Goal: Check status: Check status

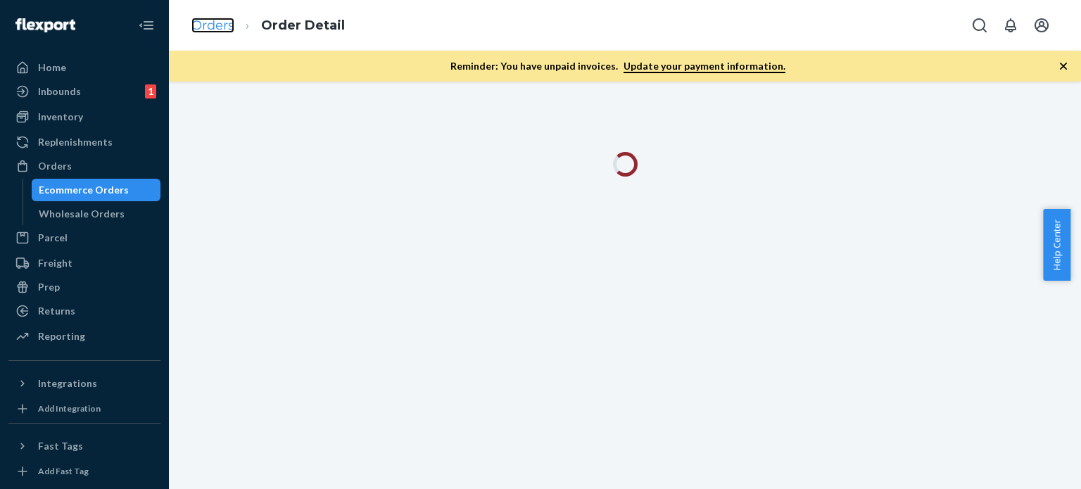
drag, startPoint x: 215, startPoint y: 35, endPoint x: 212, endPoint y: 29, distance: 7.2
click at [212, 29] on link "Orders" at bounding box center [212, 25] width 43 height 15
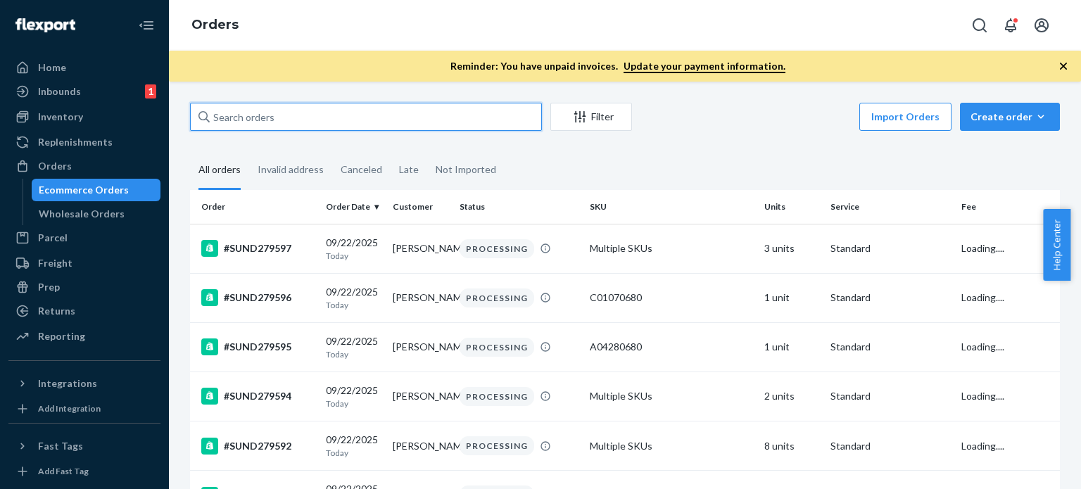
click at [277, 120] on input "text" at bounding box center [366, 117] width 352 height 28
paste input "#SUND278104"
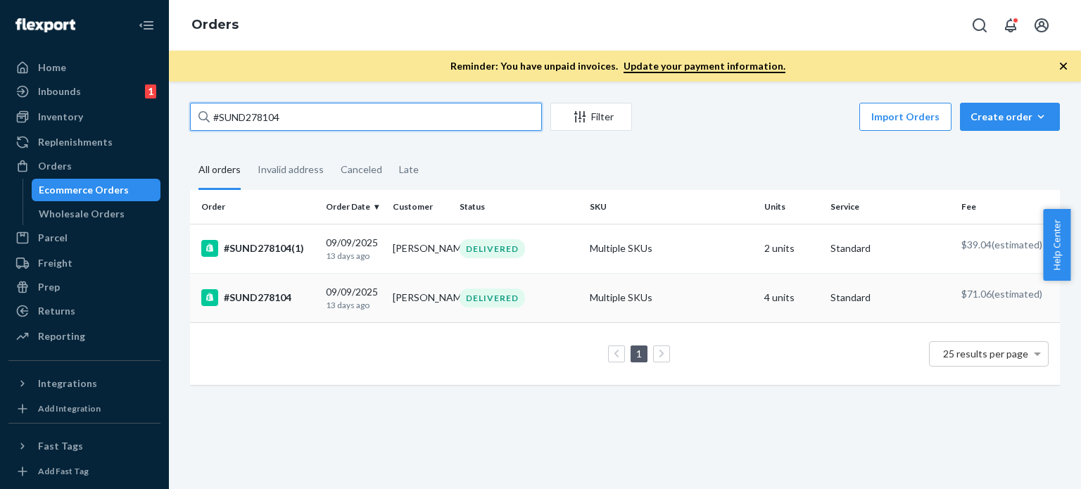
type input "#SUND278104"
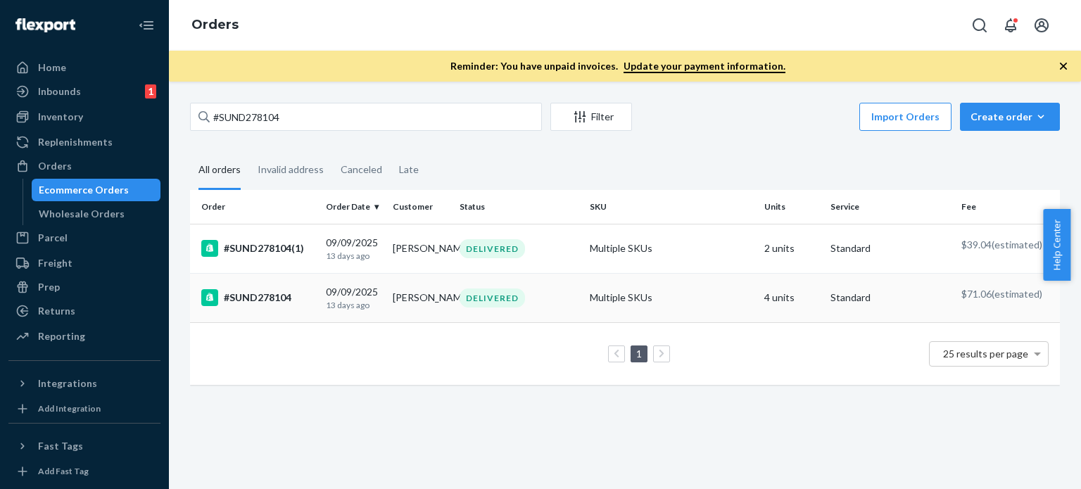
click at [370, 297] on div "[DATE] [DATE]" at bounding box center [354, 298] width 56 height 26
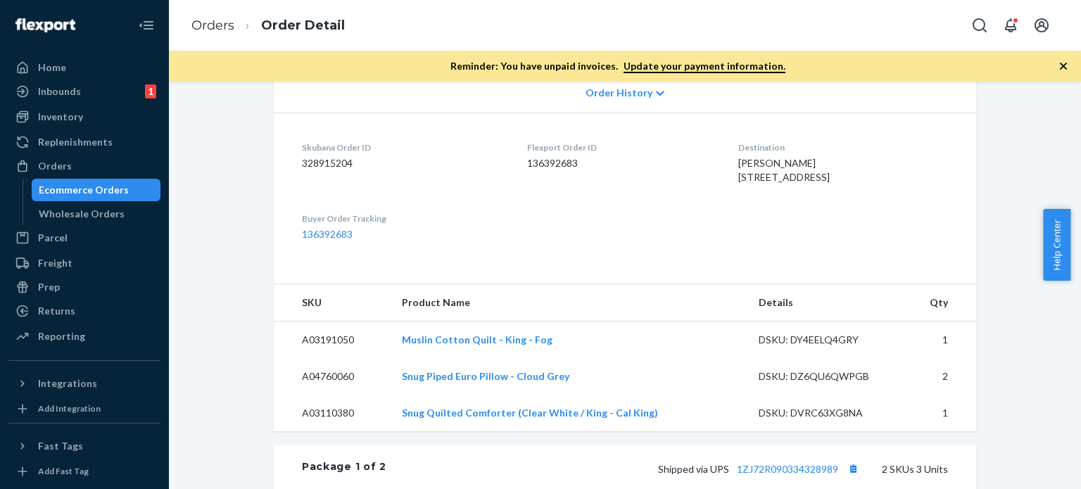
scroll to position [231, 0]
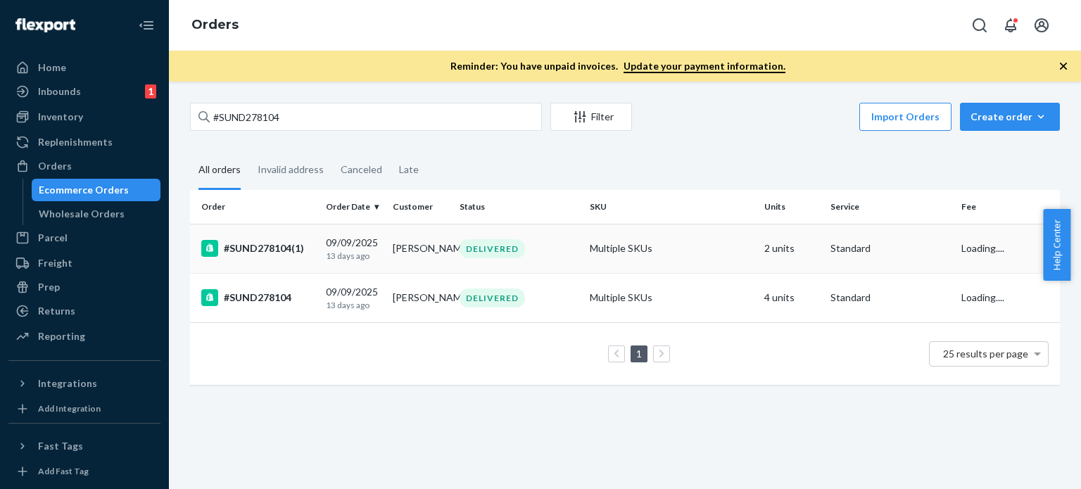
click at [442, 250] on td "[PERSON_NAME]" at bounding box center [420, 248] width 67 height 49
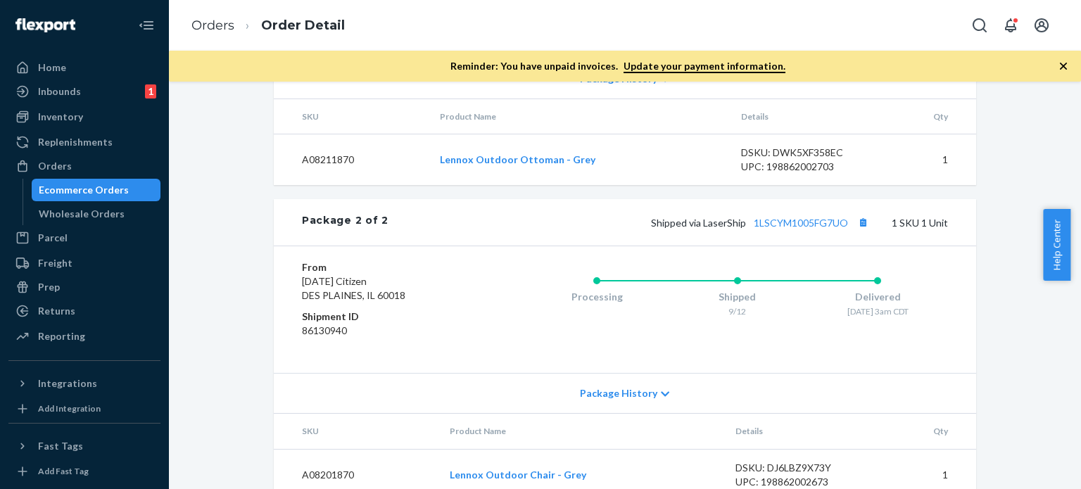
scroll to position [917, 0]
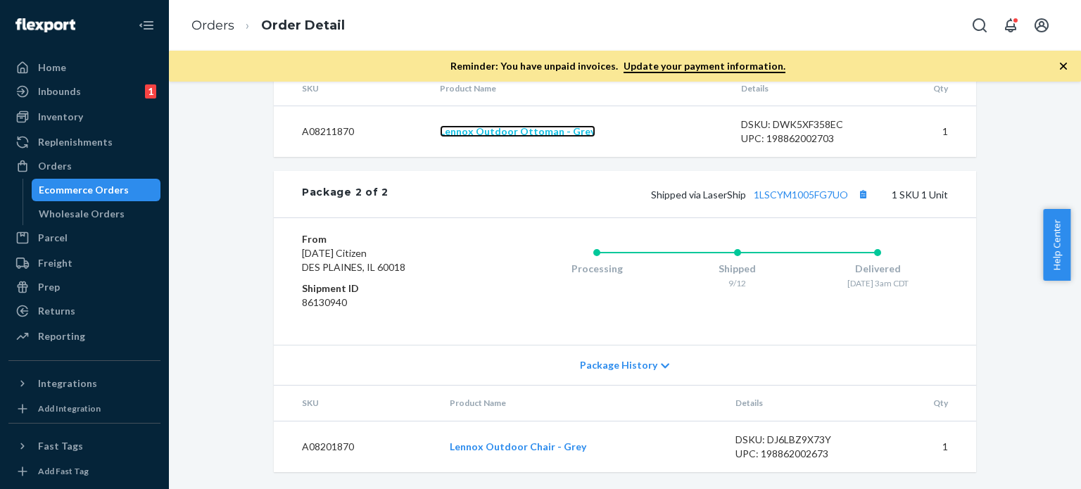
click at [527, 137] on link "Lennox Outdoor Ottoman - Grey" at bounding box center [517, 131] width 155 height 12
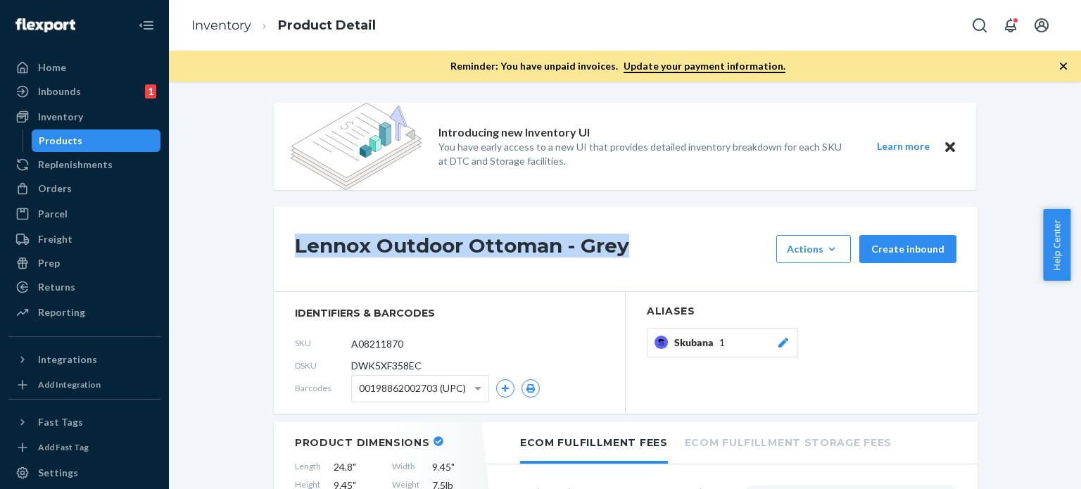
drag, startPoint x: 285, startPoint y: 233, endPoint x: 631, endPoint y: 250, distance: 346.6
click at [631, 250] on div "Lennox Outdoor Ottoman - Grey Actions Add components Hide Create inbound" at bounding box center [626, 249] width 704 height 85
copy h1 "Lennox Outdoor Ottoman - Grey"
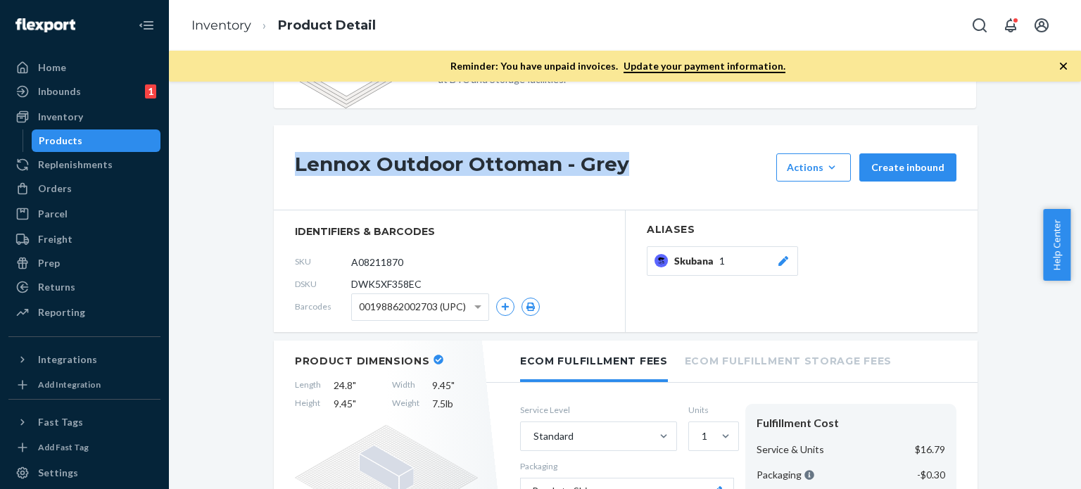
scroll to position [141, 0]
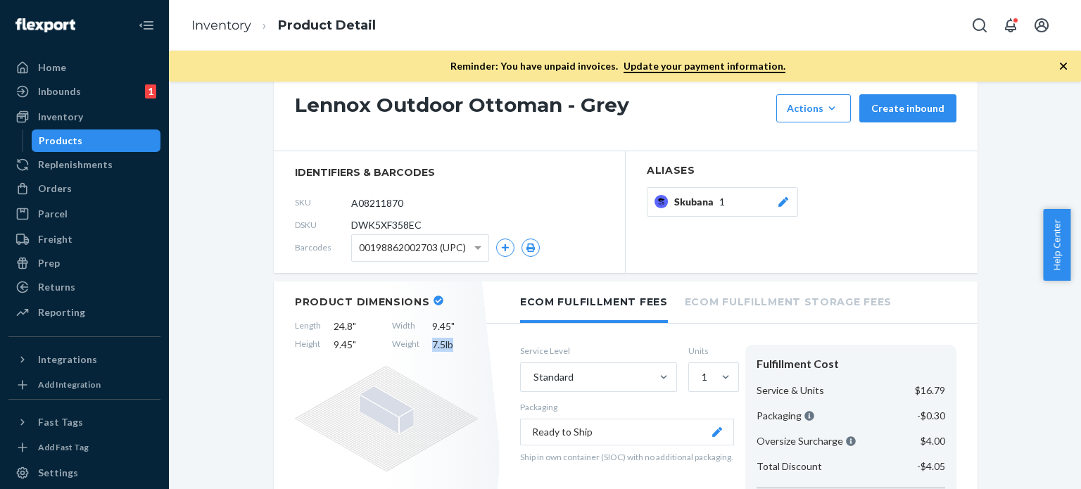
drag, startPoint x: 426, startPoint y: 348, endPoint x: 451, endPoint y: 343, distance: 25.9
click at [451, 343] on span "7.5 lb" at bounding box center [455, 345] width 46 height 14
copy span "7.5 lb"
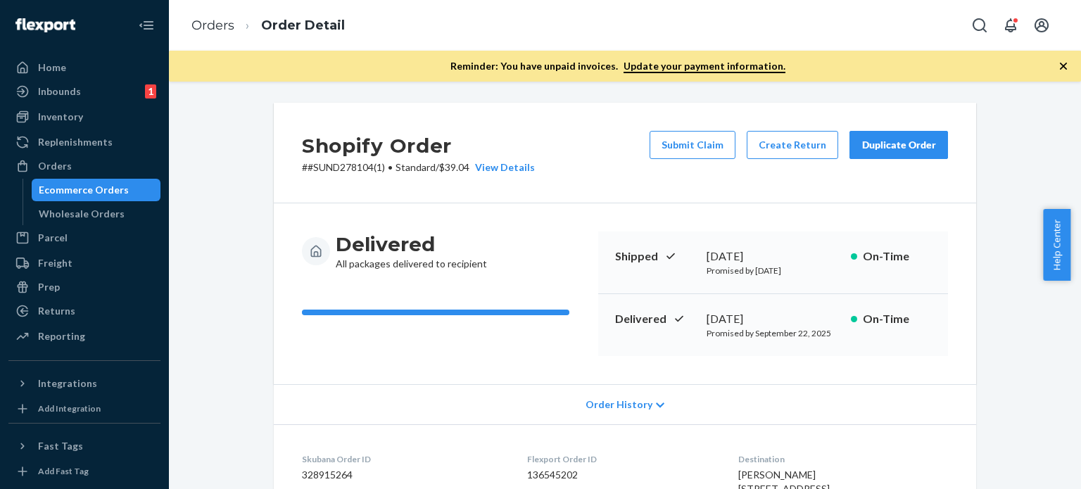
scroll to position [492, 0]
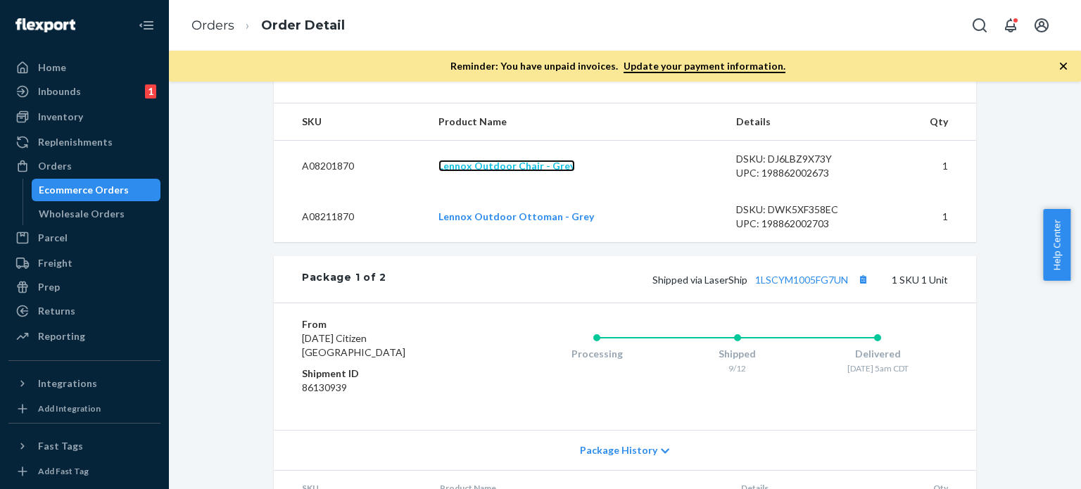
click at [503, 172] on link "Lennox Outdoor Chair - Grey" at bounding box center [506, 166] width 136 height 12
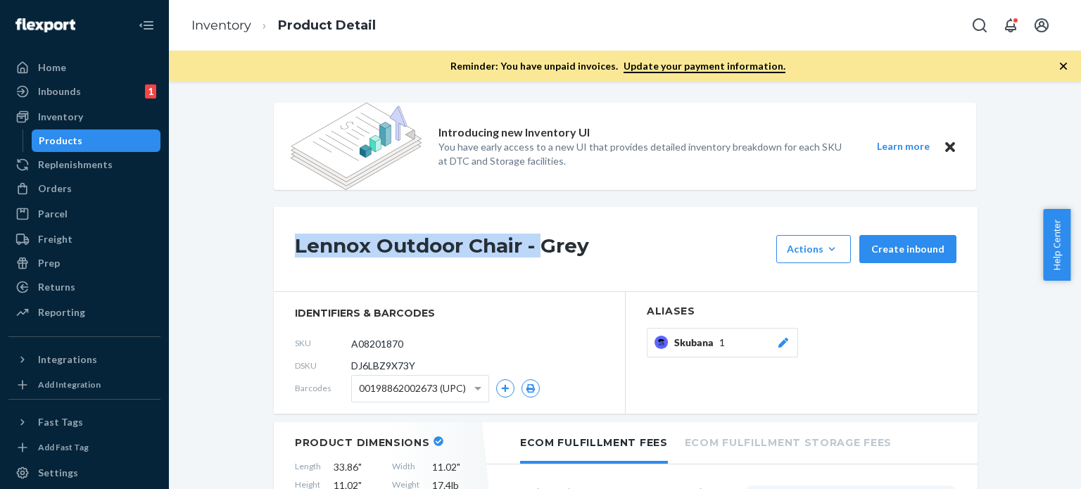
drag, startPoint x: 296, startPoint y: 245, endPoint x: 533, endPoint y: 245, distance: 237.1
click at [533, 245] on div "Lennox Outdoor Chair - Grey Actions Add components Hide Request removal Create …" at bounding box center [626, 249] width 704 height 85
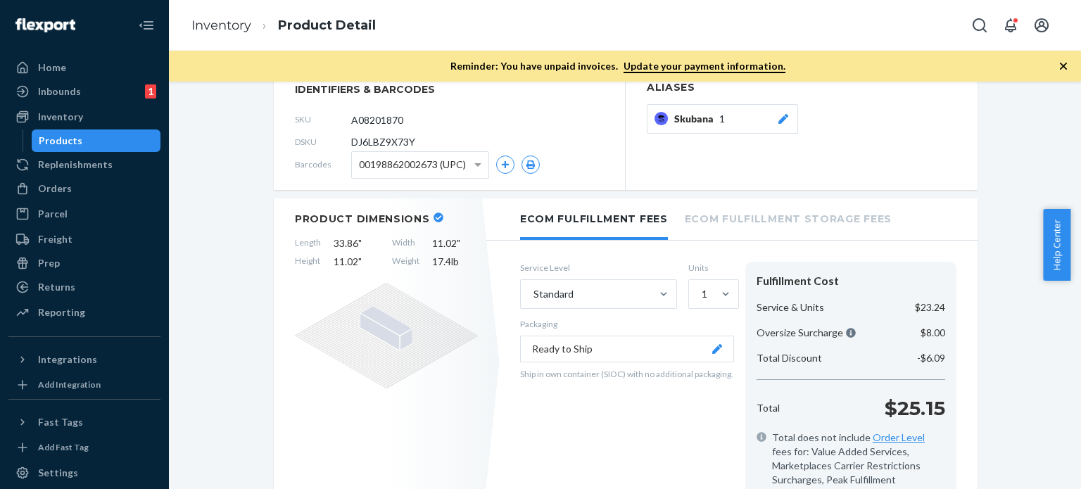
scroll to position [141, 0]
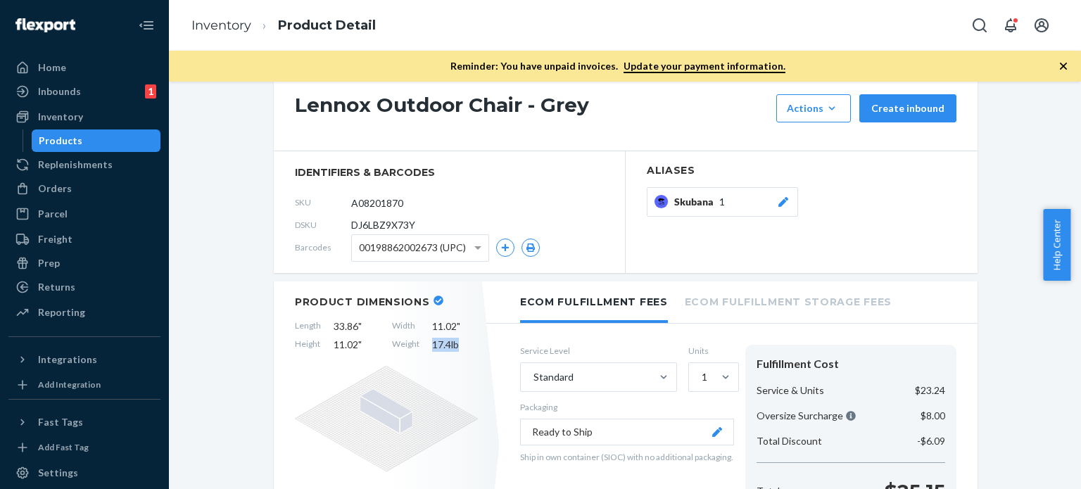
drag, startPoint x: 428, startPoint y: 345, endPoint x: 469, endPoint y: 343, distance: 41.6
click at [470, 345] on span "17.4 lb" at bounding box center [455, 345] width 46 height 14
click at [70, 195] on div "Orders" at bounding box center [84, 189] width 149 height 20
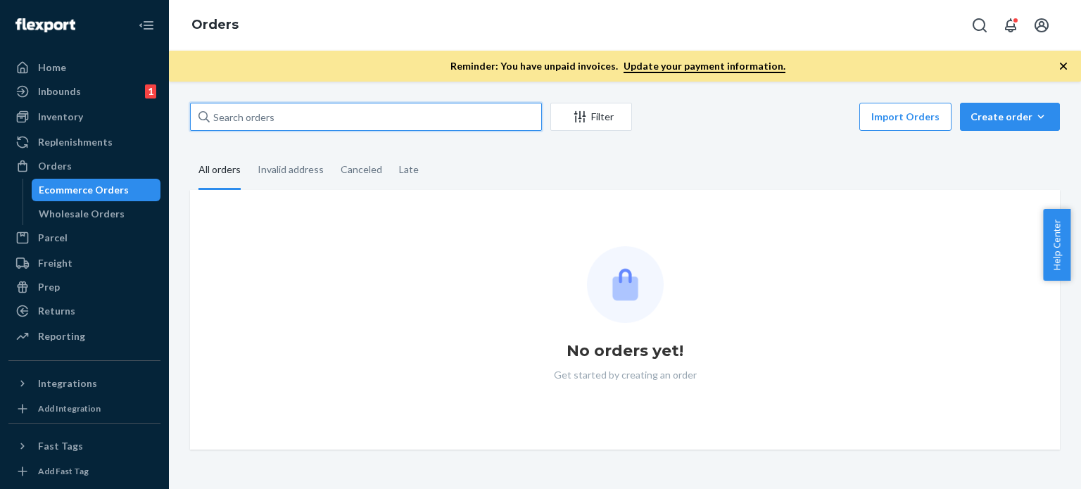
click at [278, 121] on input "text" at bounding box center [366, 117] width 352 height 28
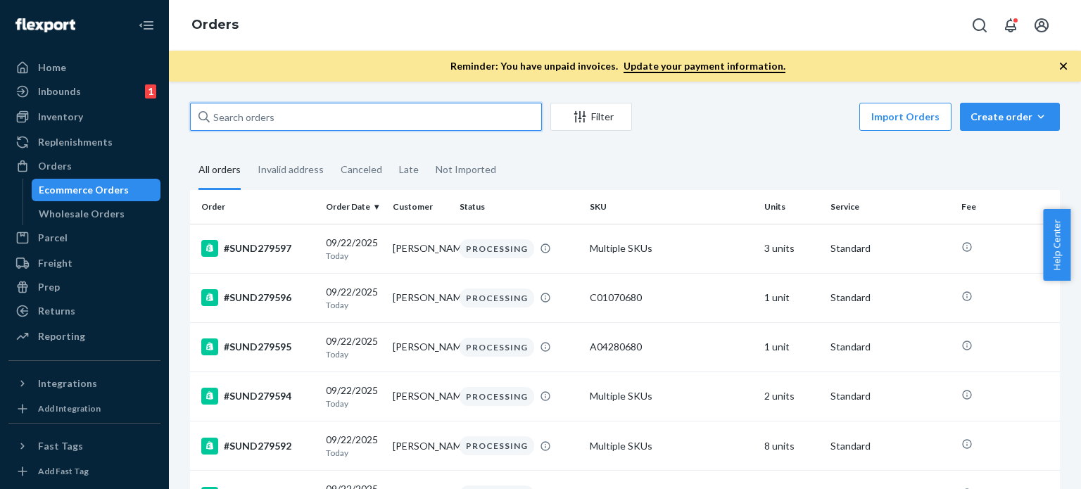
paste input "Jake Locker"
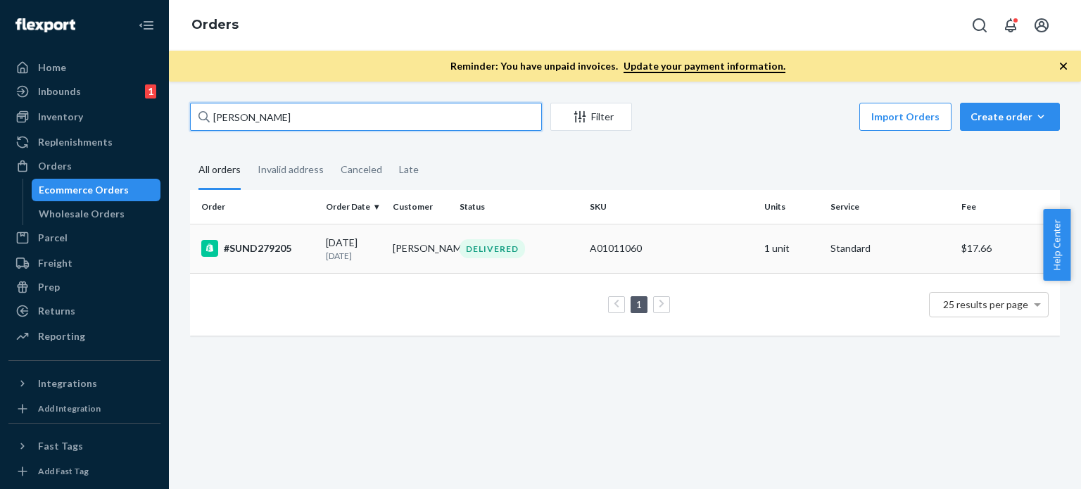
type input "Jake Locker"
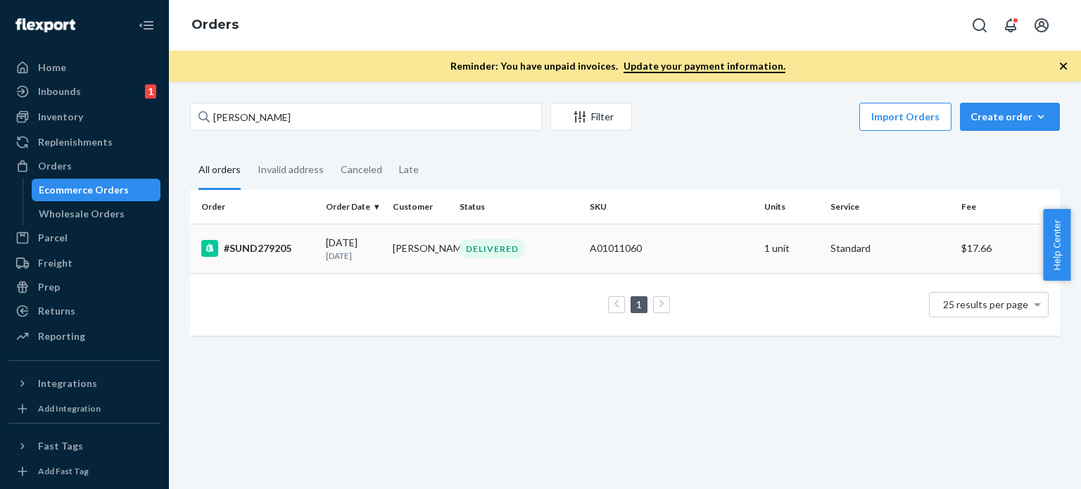
click at [459, 254] on div "DELIVERED" at bounding box center [491, 248] width 65 height 19
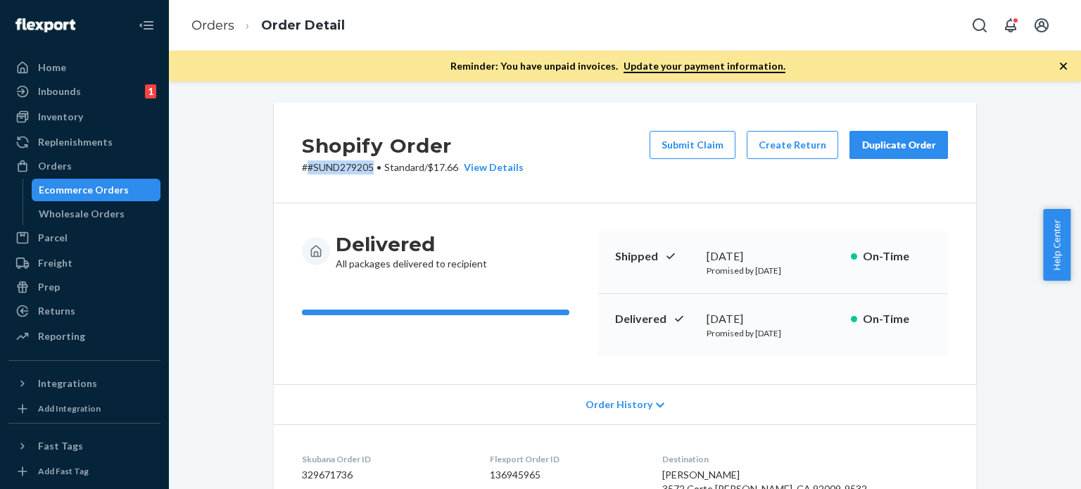
drag, startPoint x: 301, startPoint y: 168, endPoint x: 367, endPoint y: 165, distance: 66.2
click at [368, 165] on p "# #SUND279205 • Standard / $17.66 View Details" at bounding box center [413, 167] width 222 height 14
copy p "#SUND279205"
click at [210, 27] on link "Orders" at bounding box center [212, 25] width 43 height 15
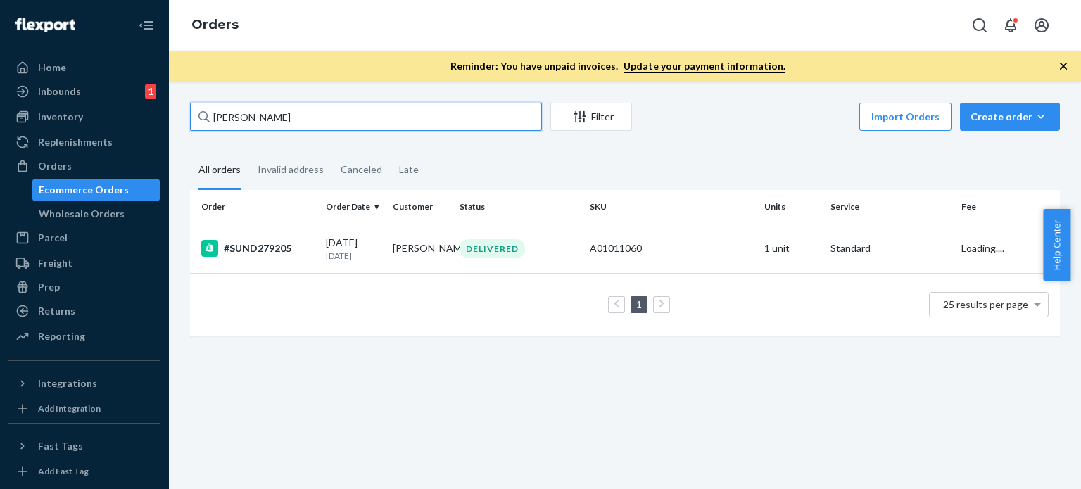
drag, startPoint x: 290, startPoint y: 121, endPoint x: 189, endPoint y: 113, distance: 100.9
click at [190, 113] on input "Jake Locker" at bounding box center [366, 117] width 352 height 28
type input "g"
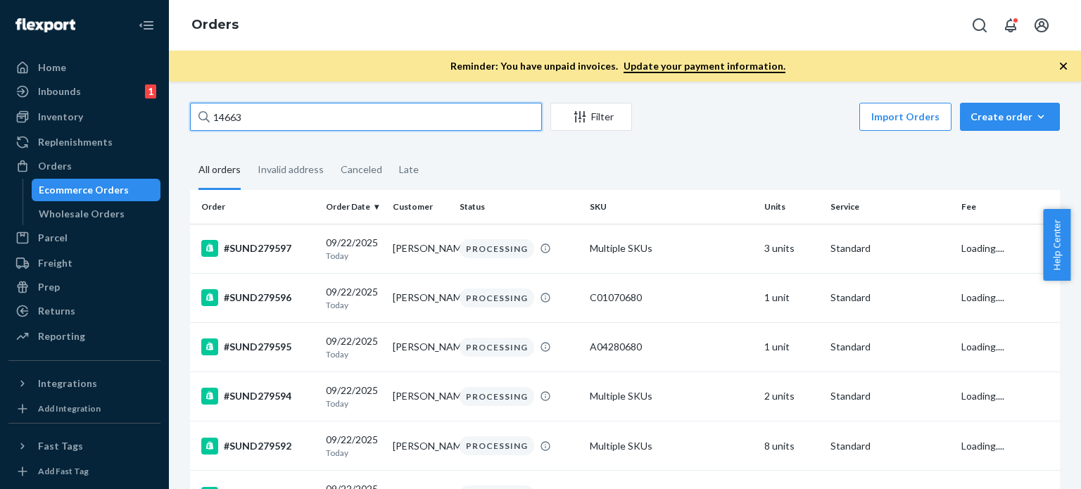
click at [212, 115] on input "14663" at bounding box center [366, 117] width 352 height 28
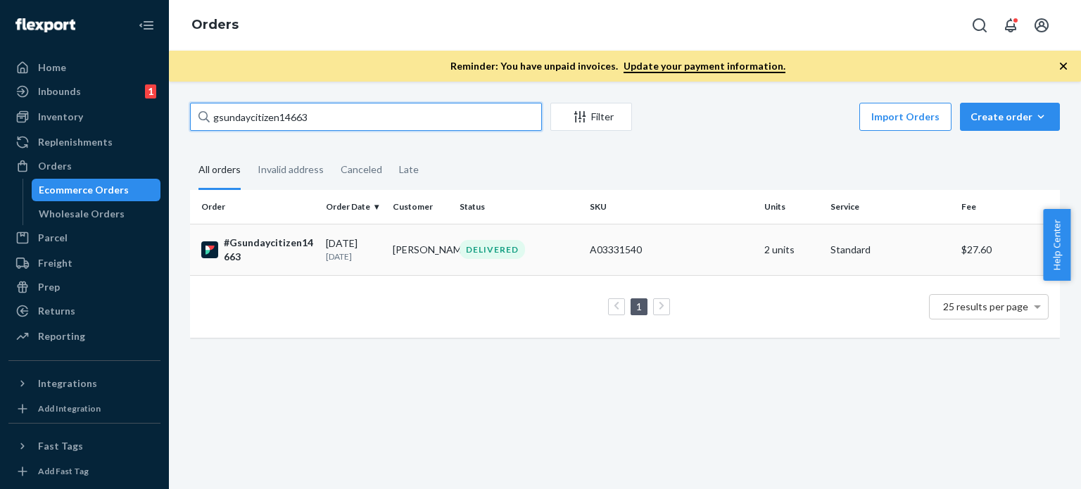
type input "gsundaycitizen14663"
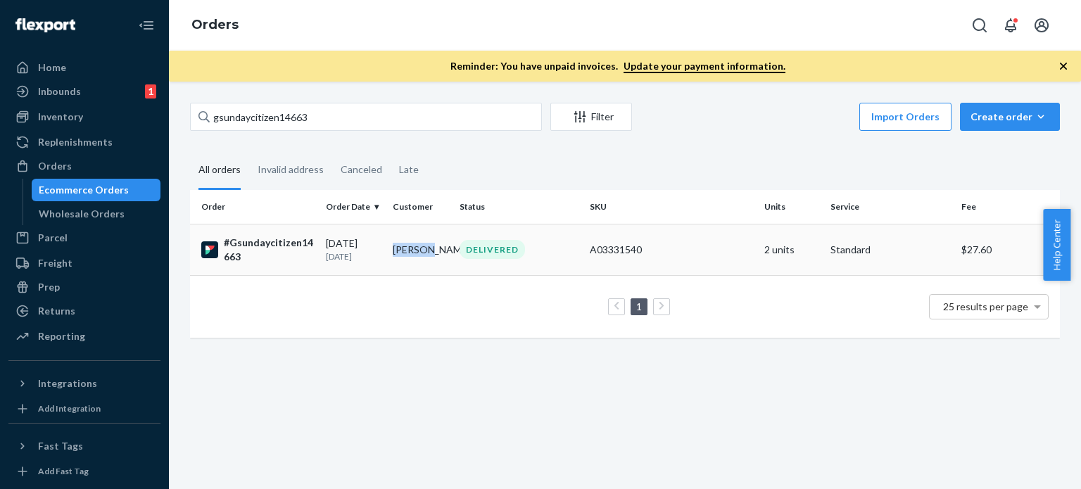
drag, startPoint x: 388, startPoint y: 231, endPoint x: 424, endPoint y: 237, distance: 36.4
click at [424, 237] on td "Jacquie Traub" at bounding box center [420, 249] width 67 height 51
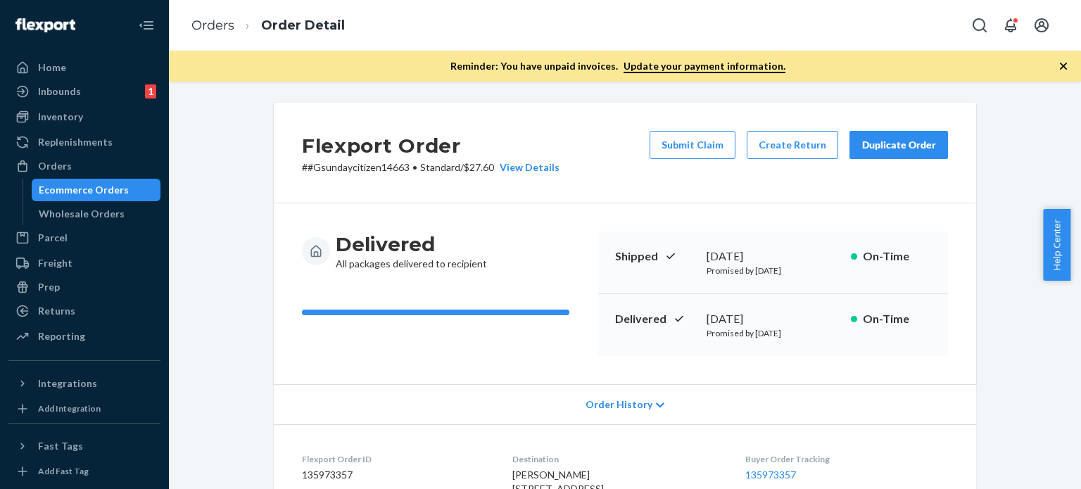
drag, startPoint x: 424, startPoint y: 237, endPoint x: 359, endPoint y: 177, distance: 88.1
click at [350, 177] on div "Flexport Order # #Gsundaycitizen14663 • Standard / $27.60 View Details Submit C…" at bounding box center [625, 153] width 702 height 101
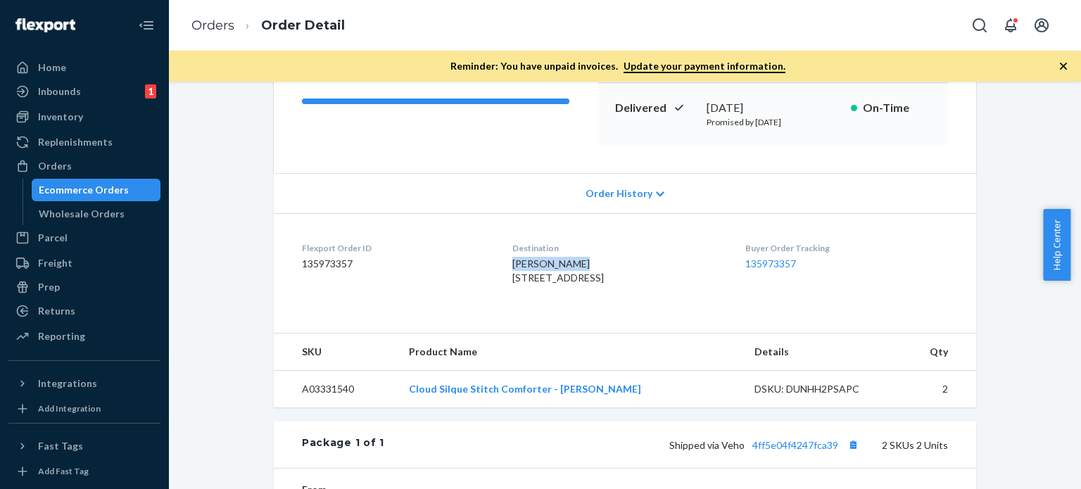
drag, startPoint x: 491, startPoint y: 261, endPoint x: 556, endPoint y: 261, distance: 64.7
click at [556, 261] on div "Jacquie Traub 1668 Black Maple Dr Rochester Hills, MI 48309-2210 US" at bounding box center [617, 271] width 210 height 28
copy span "Jacquie Traub"
click at [213, 18] on link "Orders" at bounding box center [212, 25] width 43 height 15
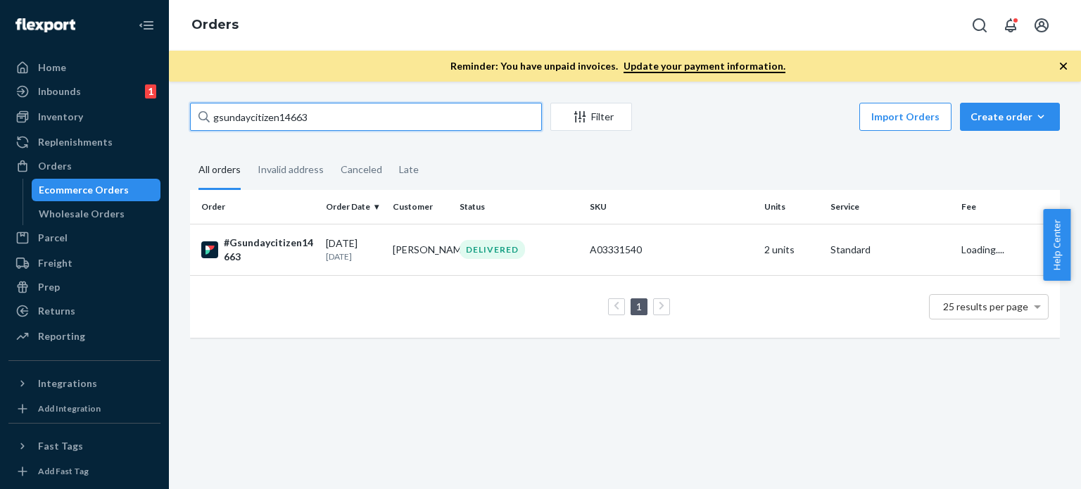
drag, startPoint x: 200, startPoint y: 115, endPoint x: 189, endPoint y: 115, distance: 11.3
click at [189, 115] on div "gsundaycitizen14663 Filter Import Orders Create order Ecommerce order Removal o…" at bounding box center [624, 227] width 891 height 249
paste input "#SUND279605"
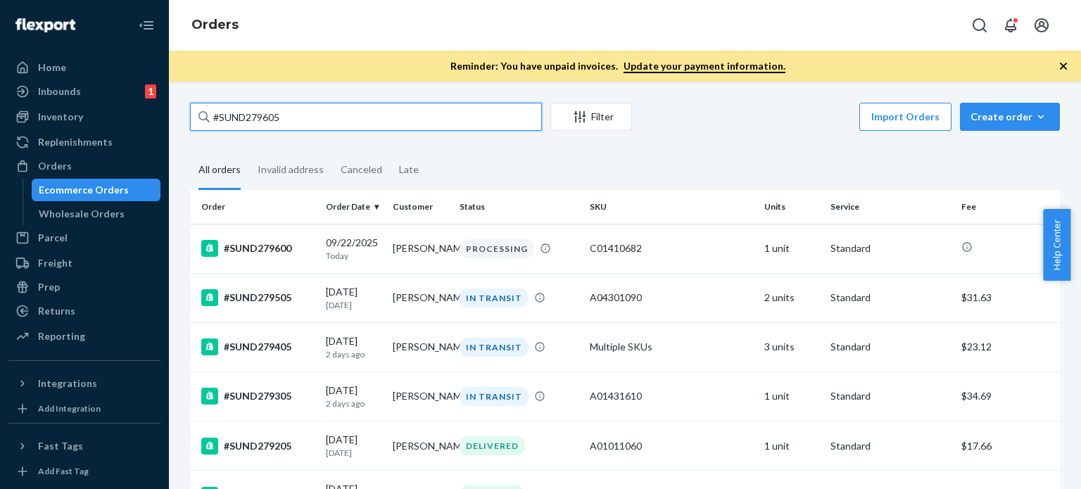
drag, startPoint x: 279, startPoint y: 114, endPoint x: 239, endPoint y: 114, distance: 40.1
click at [169, 115] on div "#SUND279605 Filter Import Orders Create order Ecommerce order Removal order All…" at bounding box center [625, 285] width 912 height 407
type input "#SUND279605"
